Goal: Task Accomplishment & Management: Manage account settings

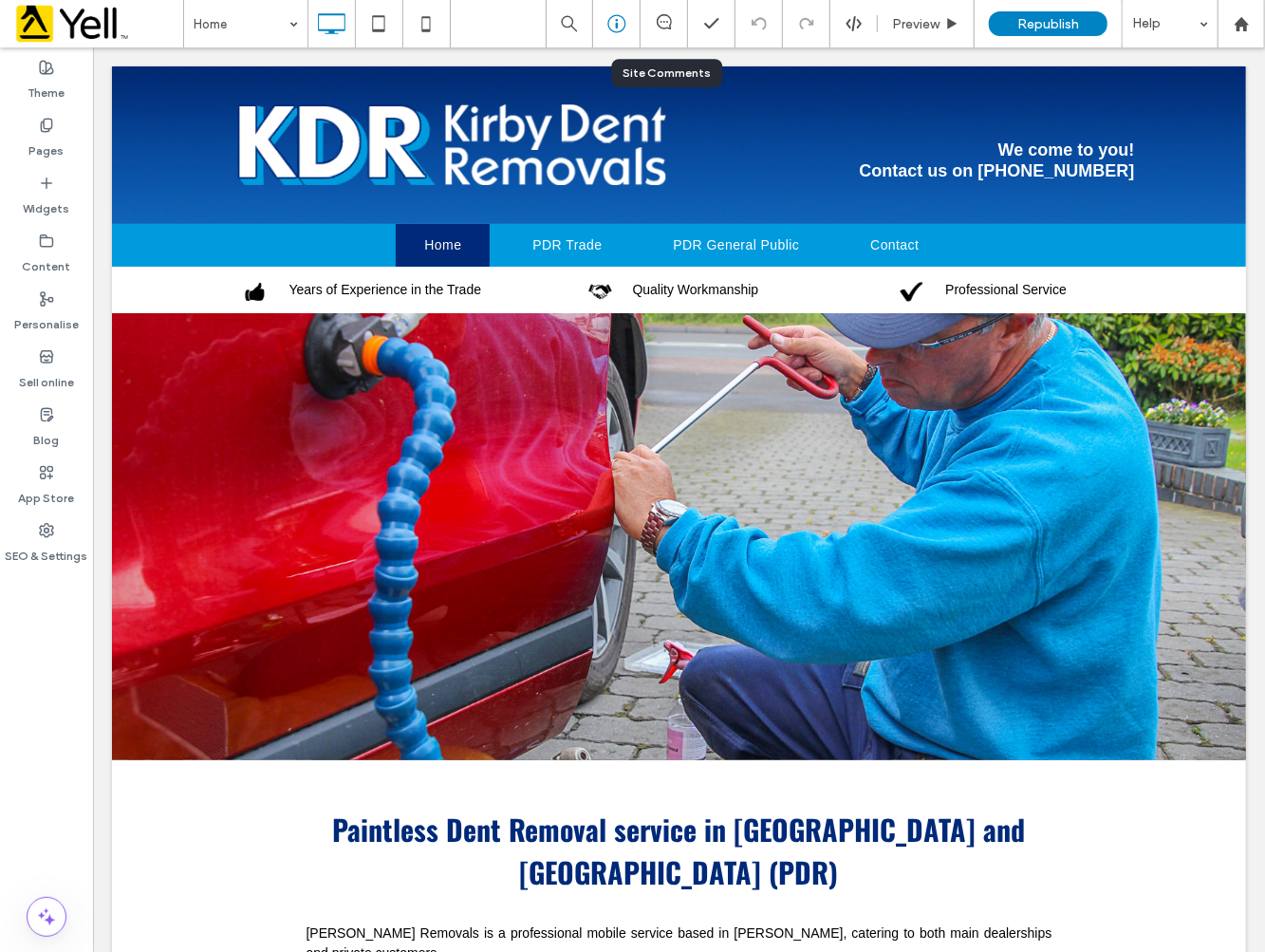
click at [613, 25] on icon at bounding box center [617, 24] width 19 height 19
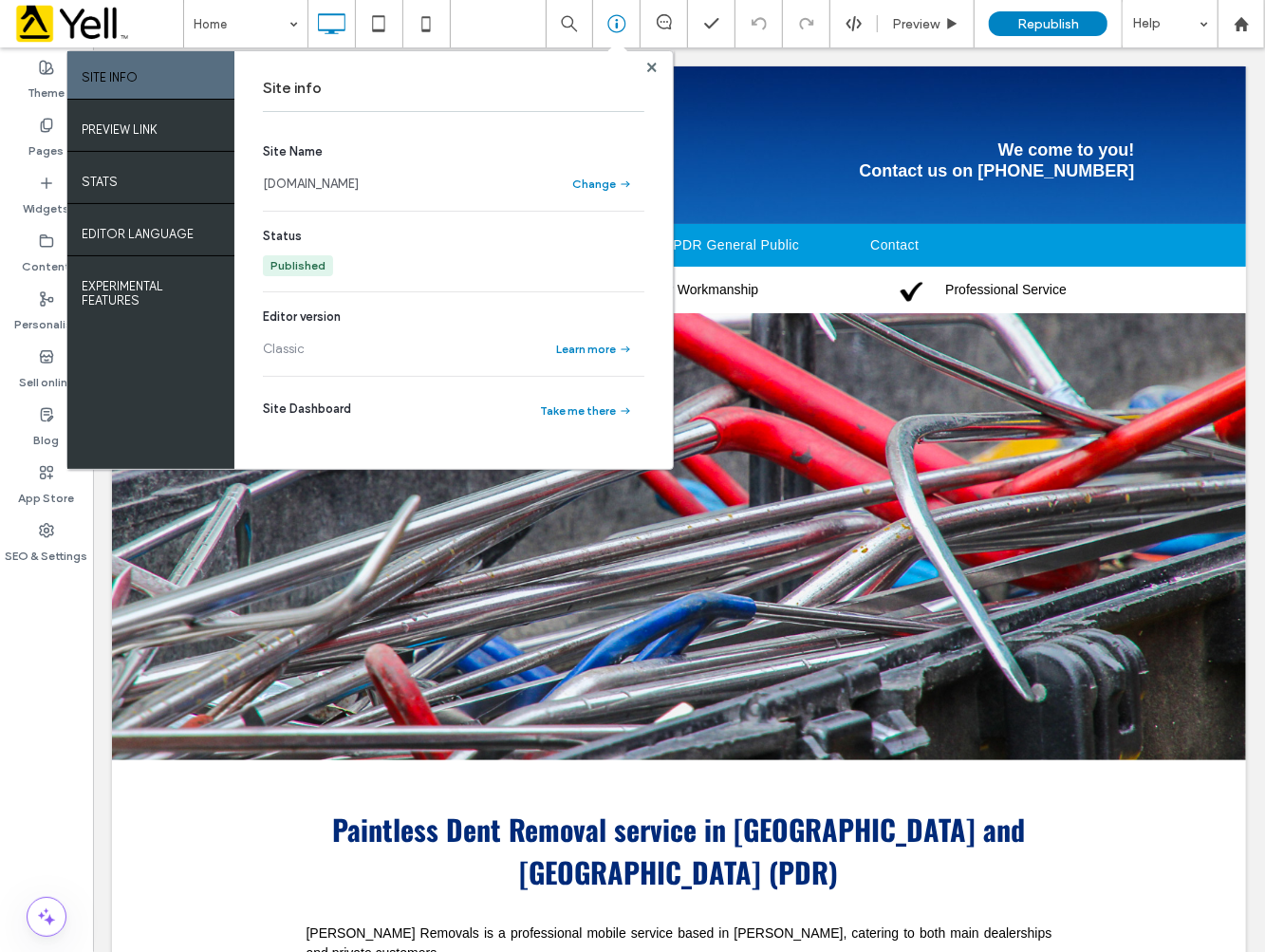
click at [67, 728] on div "Theme Pages Widgets Content Personalise Sell online Blog App Store SEO & Settin…" at bounding box center [47, 500] width 93 height 904
click at [656, 67] on div at bounding box center [652, 66] width 15 height 15
click at [647, 67] on div at bounding box center [652, 66] width 15 height 15
drag, startPoint x: 650, startPoint y: 67, endPoint x: 546, endPoint y: 66, distance: 104.0
click at [650, 67] on use at bounding box center [652, 66] width 10 height 10
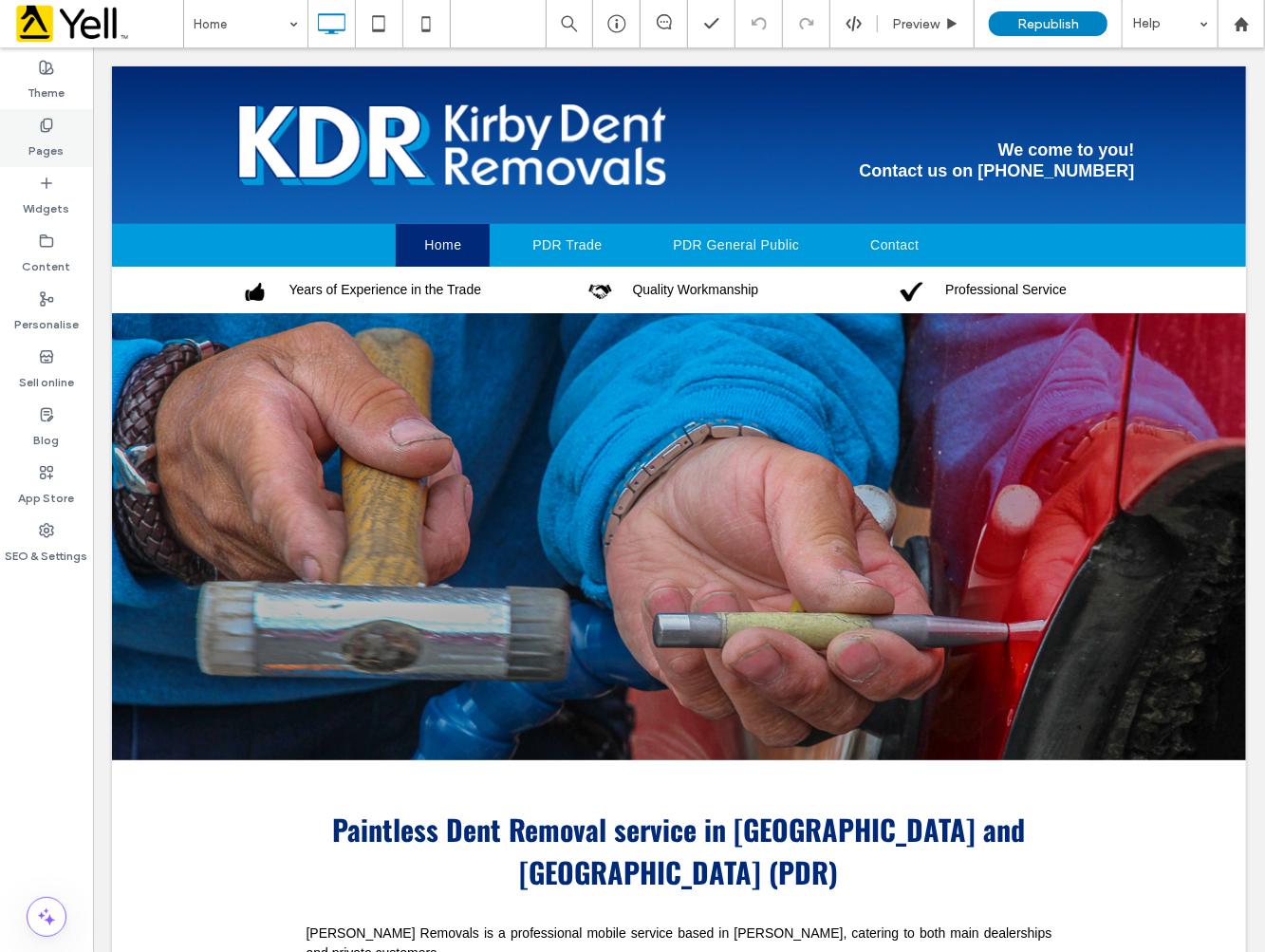
click at [36, 140] on label "Pages" at bounding box center [47, 146] width 35 height 26
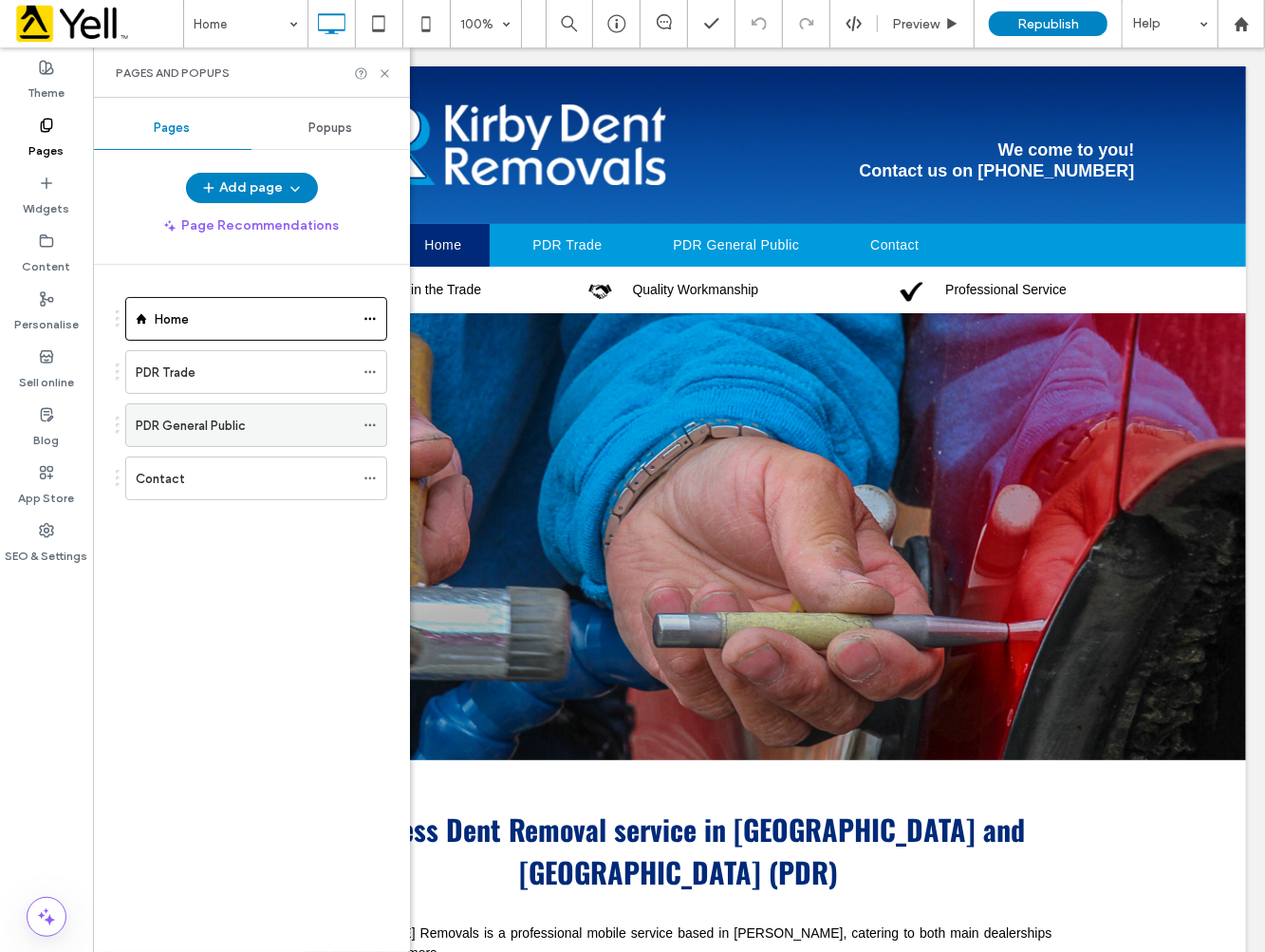
click at [185, 423] on label "PDR General Public" at bounding box center [191, 426] width 110 height 33
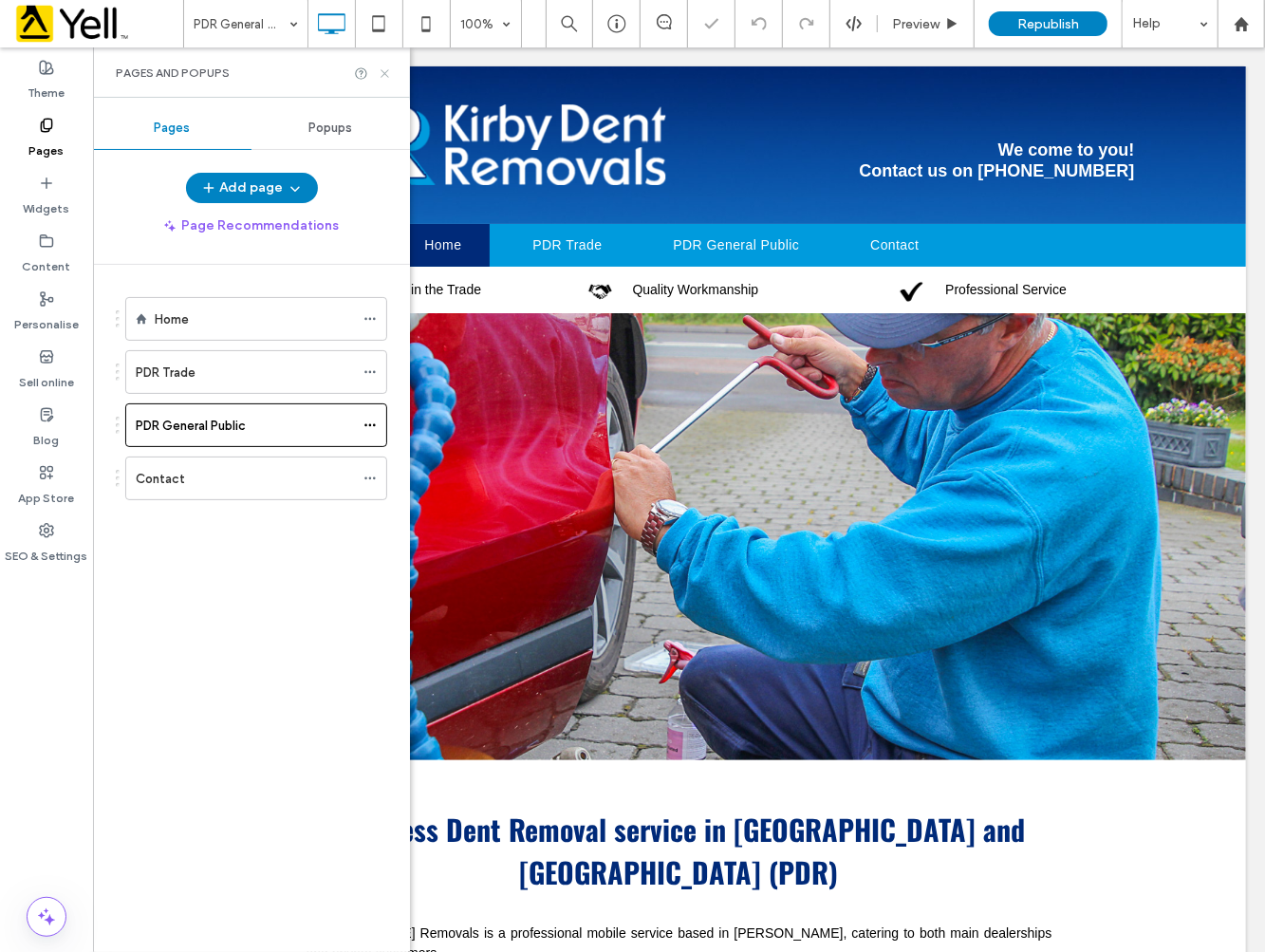
click at [377, 67] on icon at bounding box center [384, 73] width 15 height 15
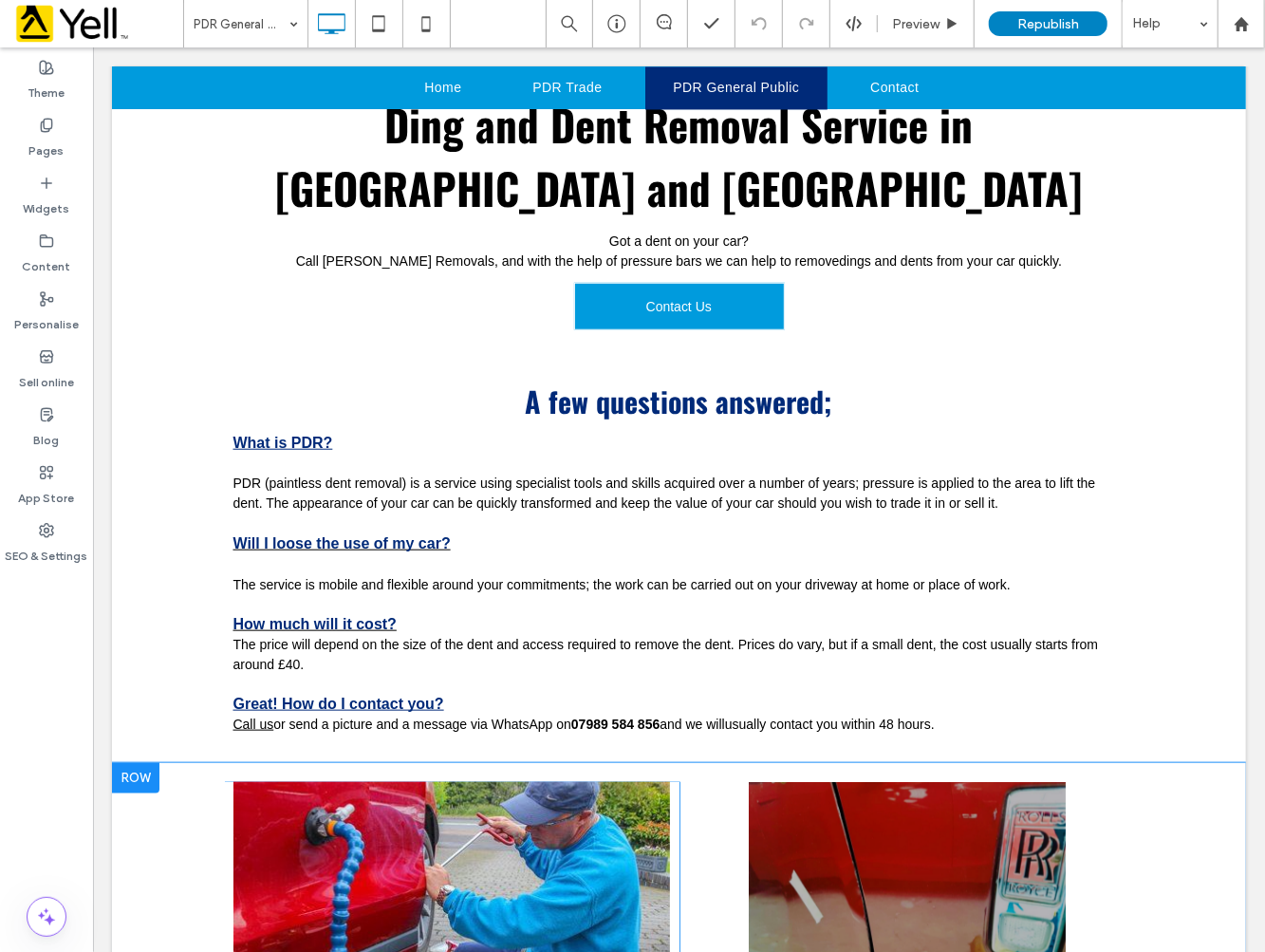
scroll to position [737, 0]
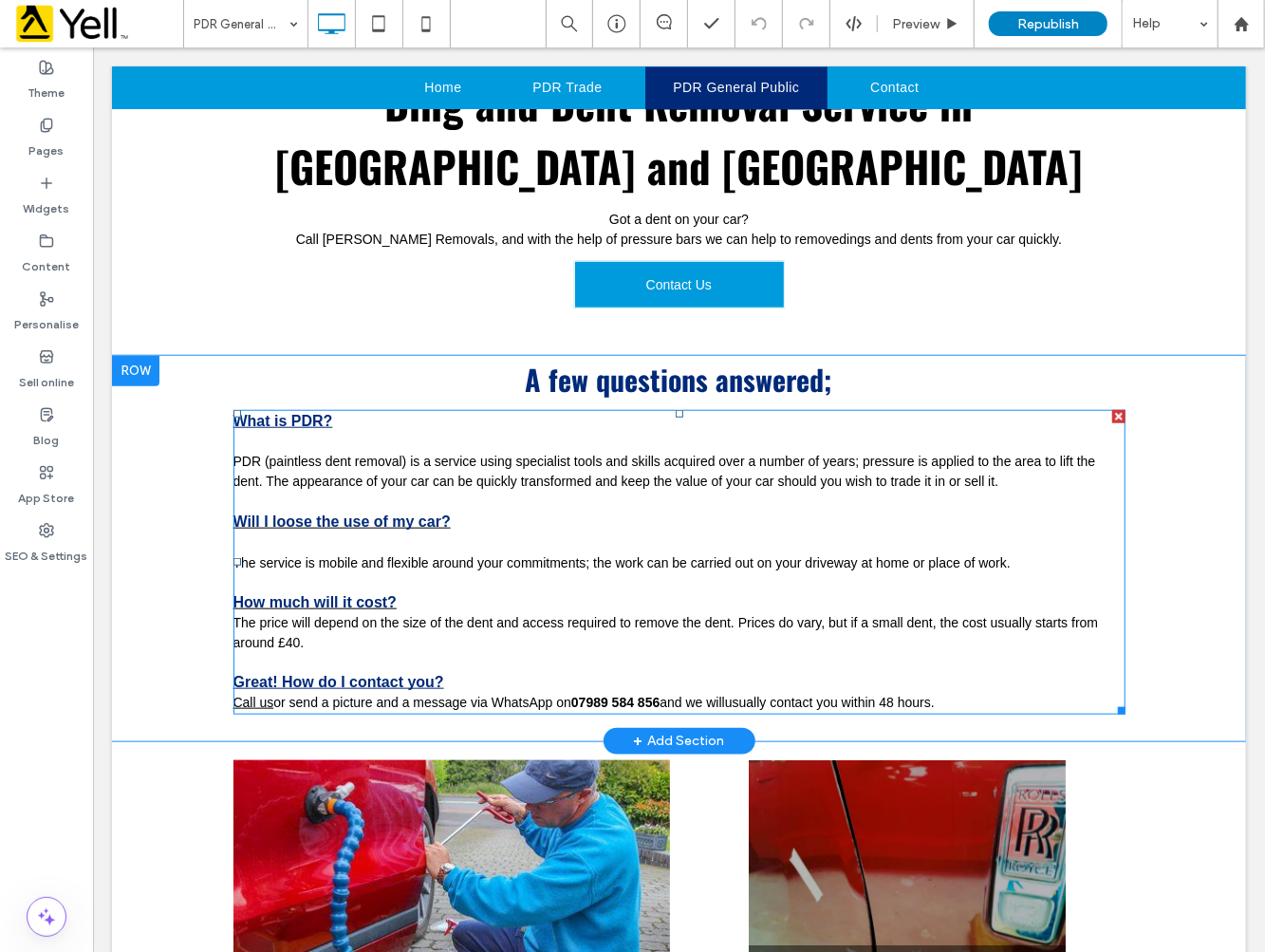
click at [310, 616] on div "The price will depend on the size of the dent and access required to remove the…" at bounding box center [678, 631] width 892 height 40
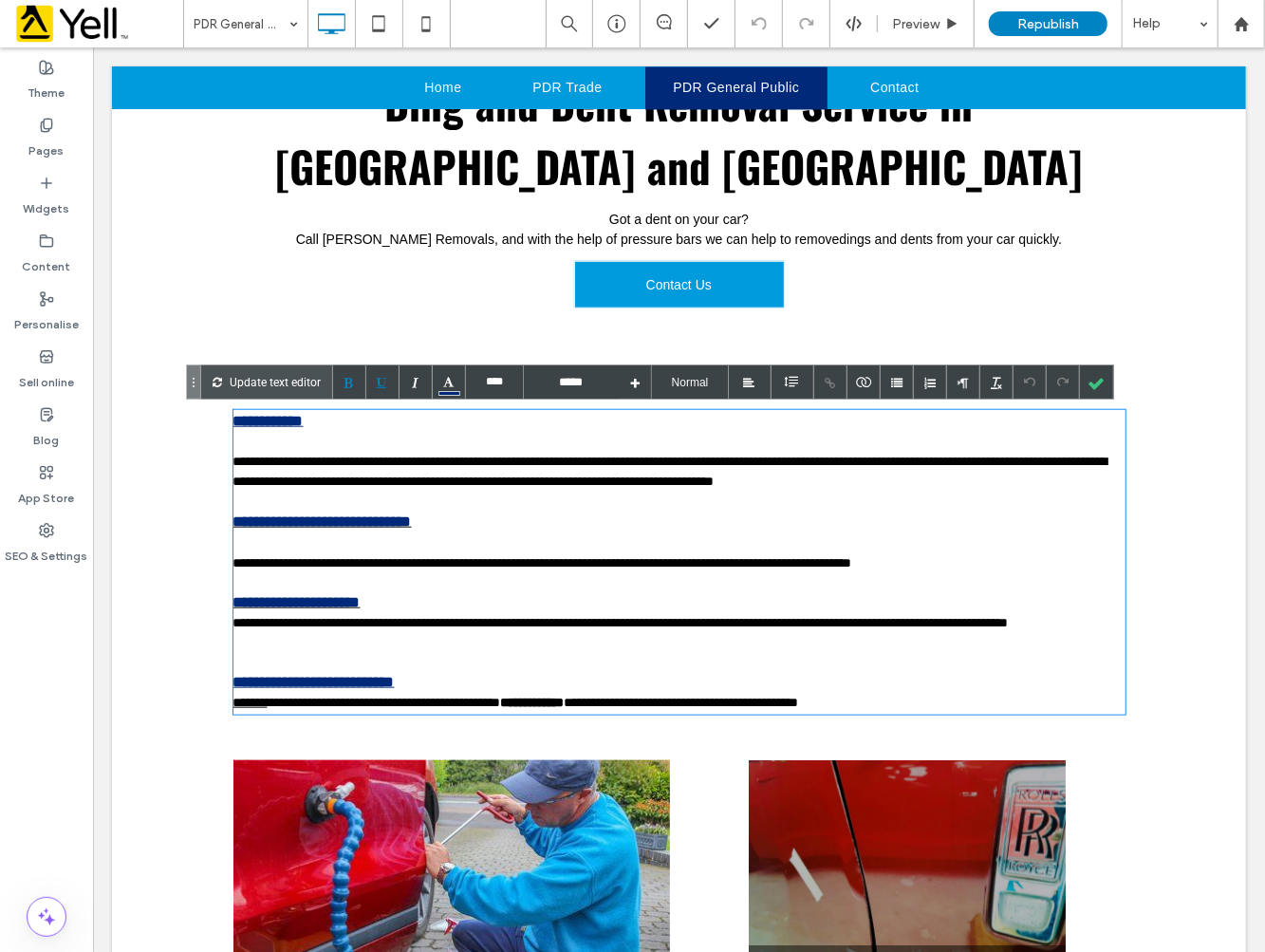
type input "****"
click at [309, 622] on div "**********" at bounding box center [678, 631] width 892 height 40
drag, startPoint x: 730, startPoint y: 618, endPoint x: 739, endPoint y: 646, distance: 29.4
click at [739, 646] on div "**********" at bounding box center [678, 631] width 892 height 40
copy div "**********"
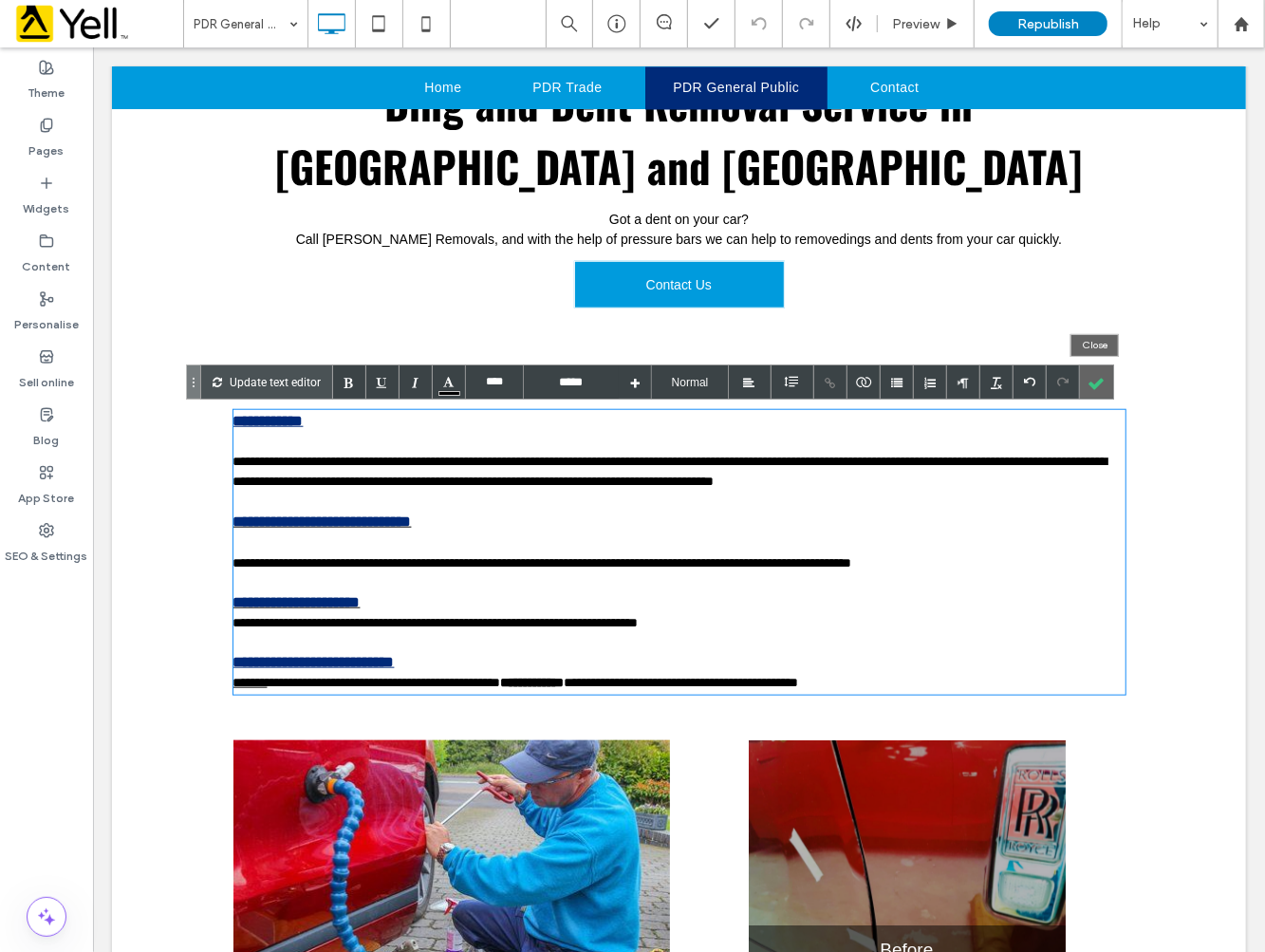
click at [1095, 386] on div at bounding box center [1097, 382] width 33 height 33
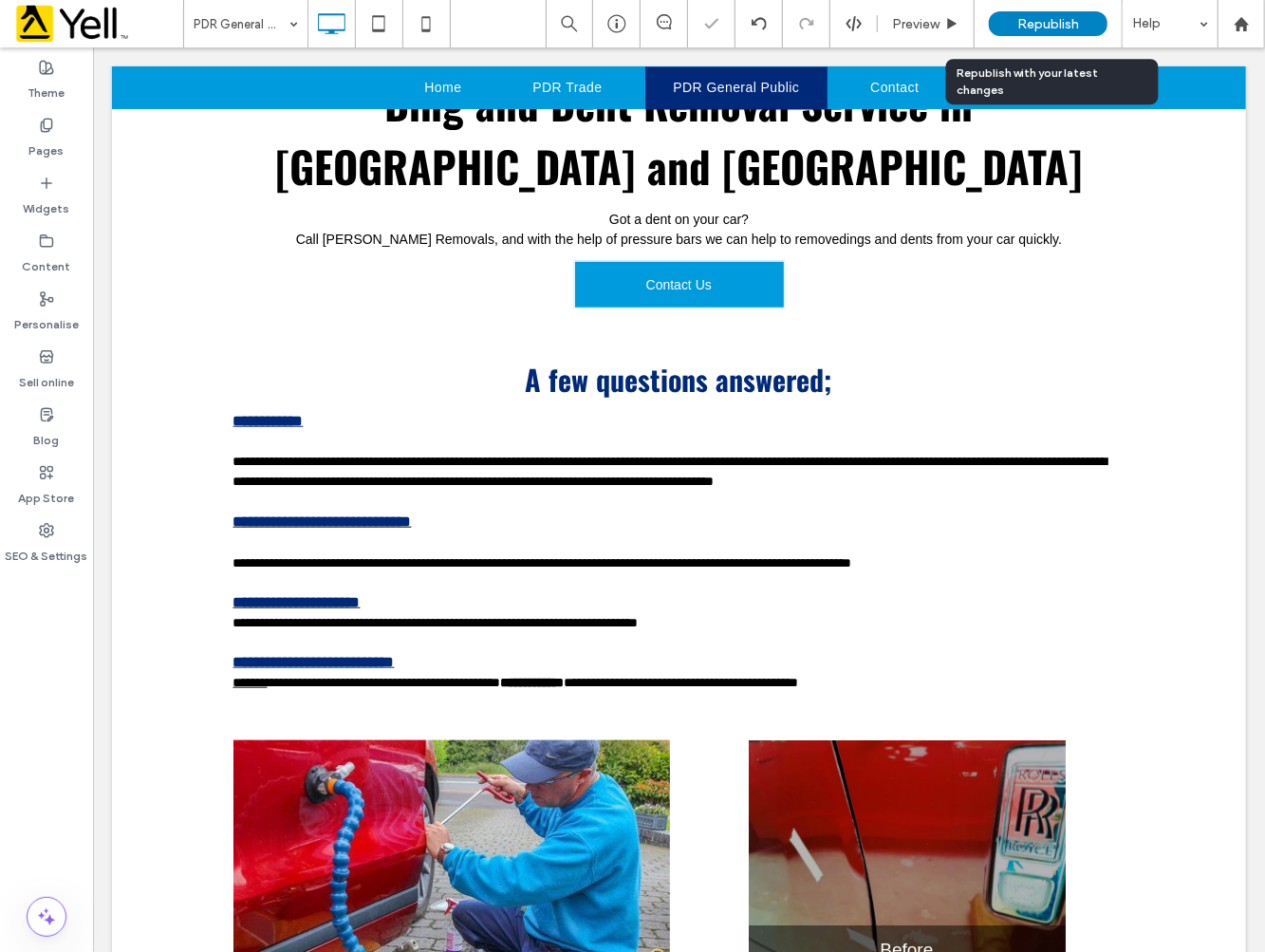
click at [1037, 30] on span "Republish" at bounding box center [1047, 24] width 61 height 17
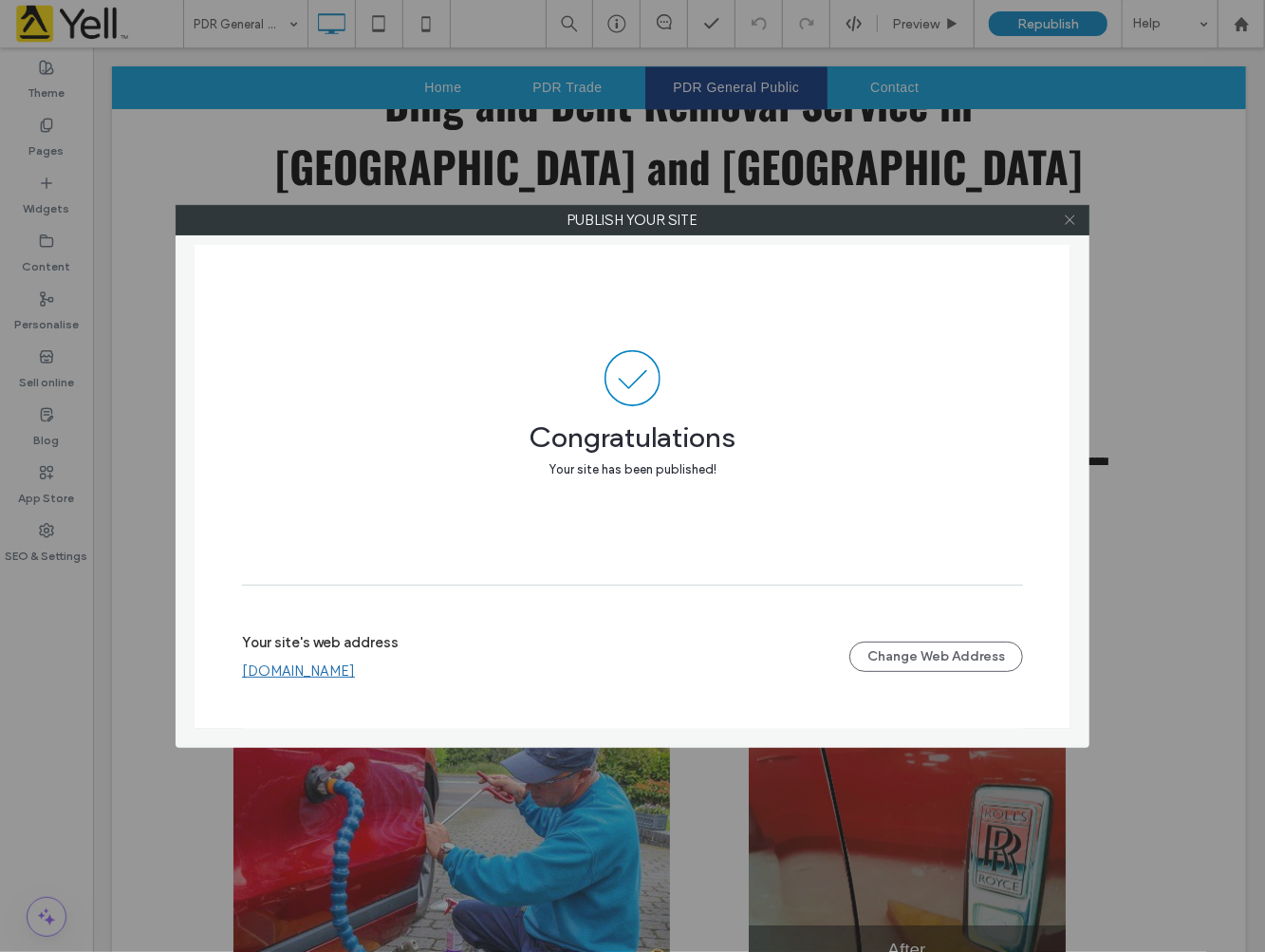
click at [1063, 220] on icon at bounding box center [1070, 220] width 15 height 15
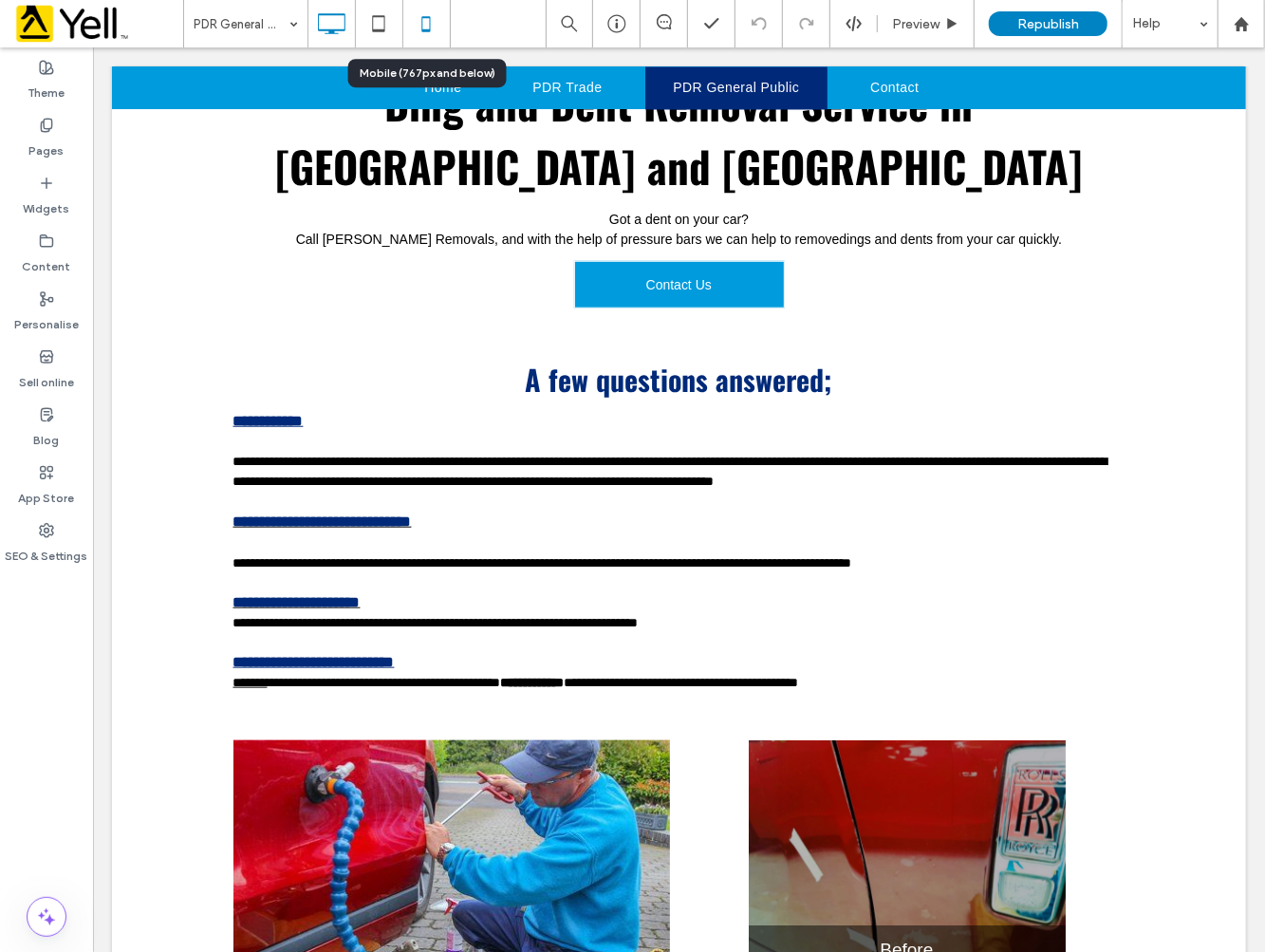
click at [422, 25] on use at bounding box center [425, 24] width 9 height 16
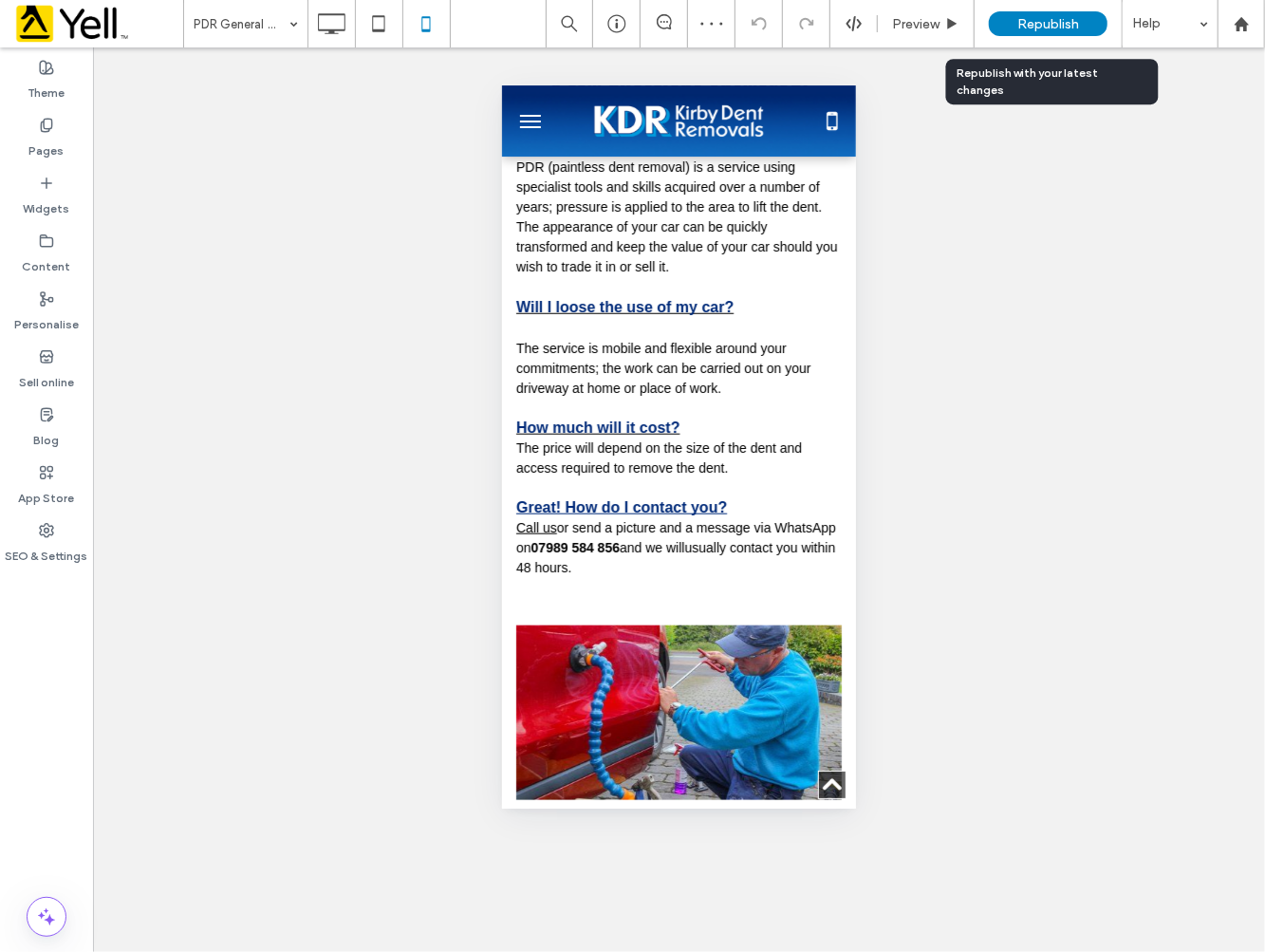
click at [1029, 24] on span "Republish" at bounding box center [1047, 24] width 61 height 17
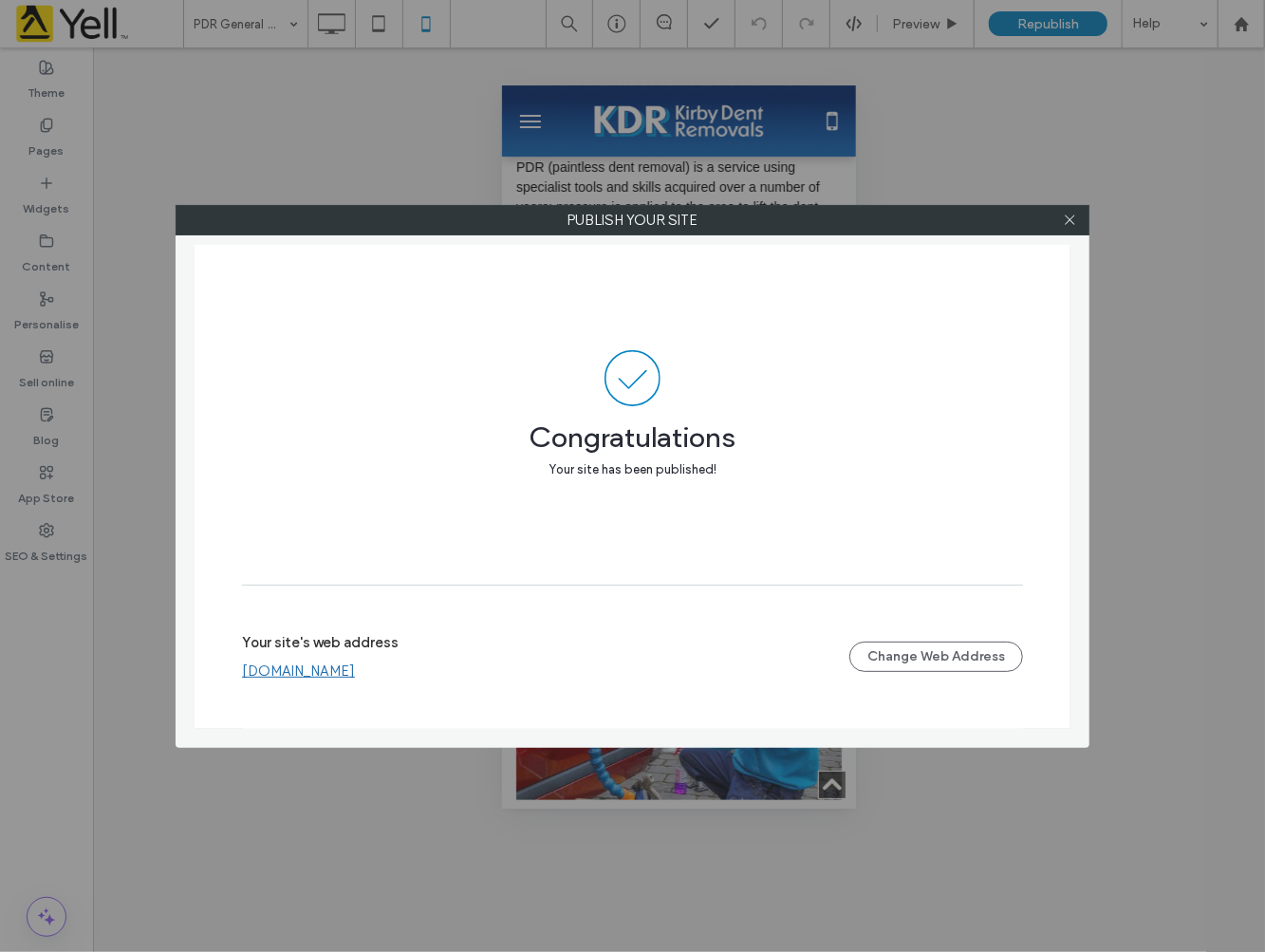
click at [355, 676] on link "[DOMAIN_NAME]" at bounding box center [299, 671] width 113 height 18
click at [1074, 216] on icon at bounding box center [1070, 220] width 15 height 15
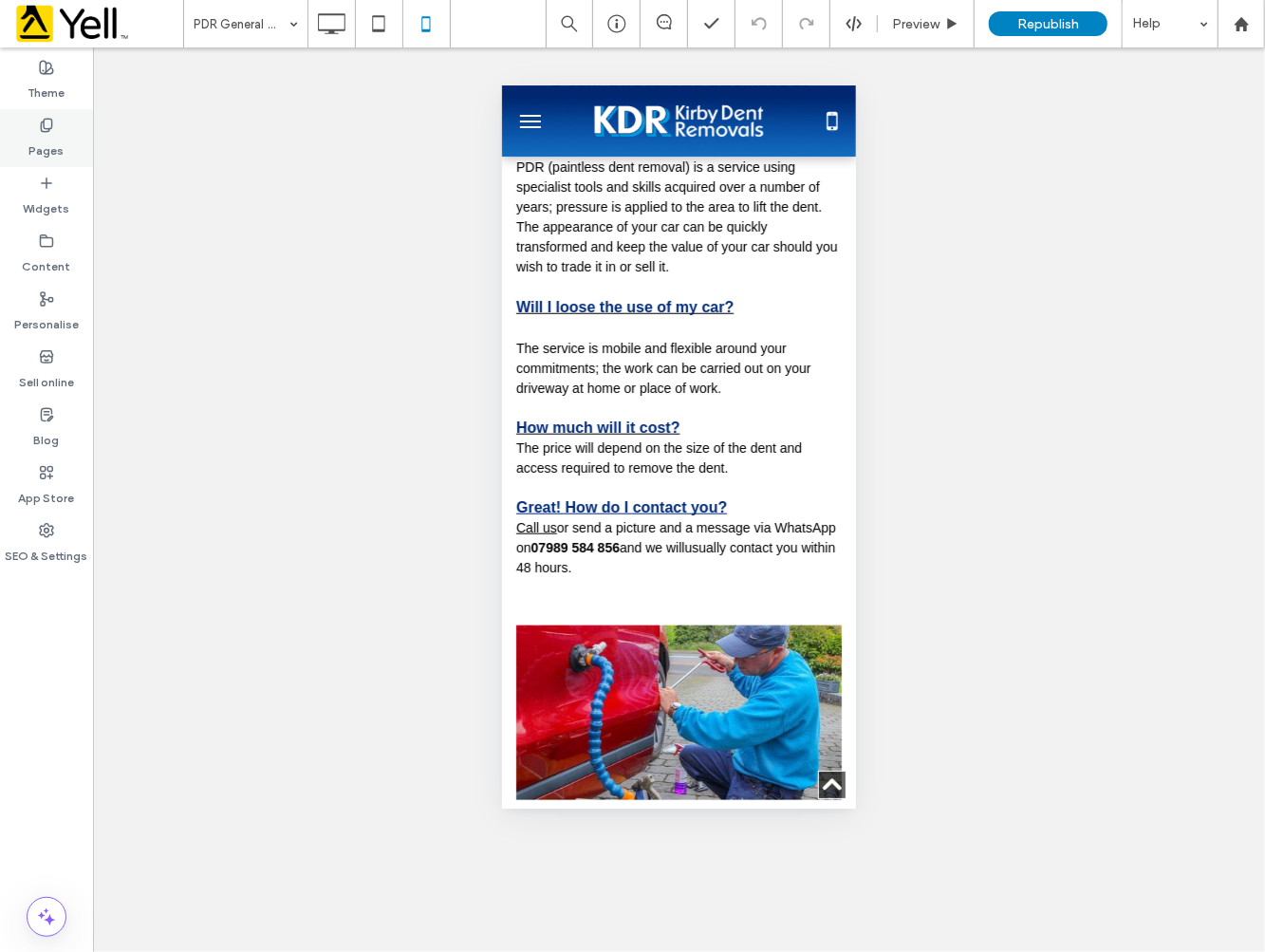
click at [44, 147] on label "Pages" at bounding box center [47, 146] width 35 height 26
